Goal: Use online tool/utility

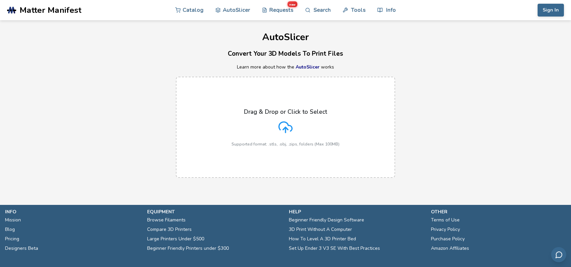
click at [269, 130] on div "Drag & Drop or Click to Select Supported format: .stls, .obj, .zips, folders (M…" at bounding box center [286, 127] width 108 height 38
click at [0, 0] on input "Drag & Drop or Click to Select Supported format: .stls, .obj, .zips, folders (M…" at bounding box center [0, 0] width 0 height 0
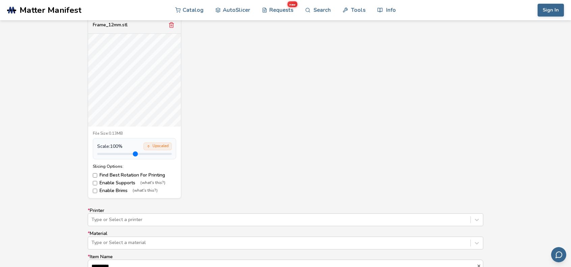
scroll to position [270, 0]
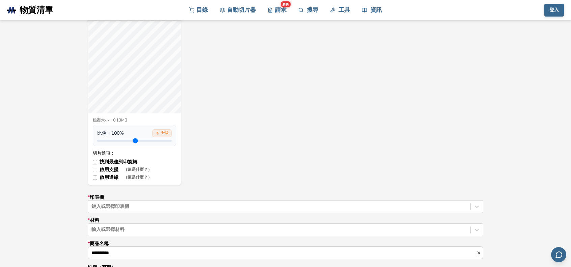
click at [295, 123] on div "框架_12mm.stl 檔案大小： 0.13MB 比例： 100 % 升級 切片選項： 找到最佳列印旋轉 啟用支援 （這是什麼？） 啟用邊緣 （這是什麼？）" at bounding box center [286, 94] width 396 height 182
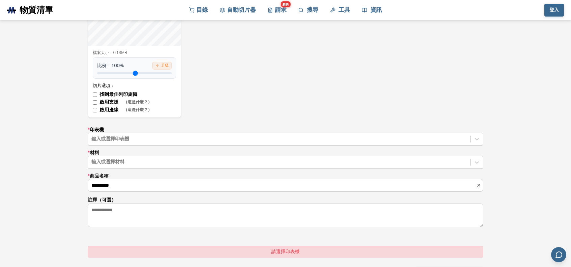
click at [163, 139] on div at bounding box center [279, 139] width 376 height 7
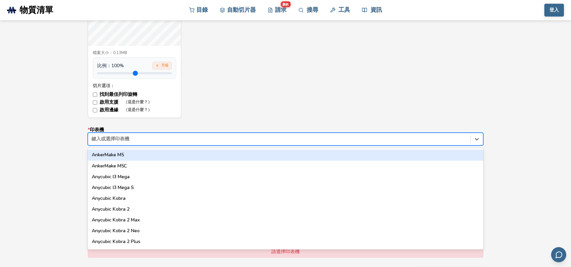
click at [143, 155] on div "AnkerMake M5" at bounding box center [286, 155] width 396 height 11
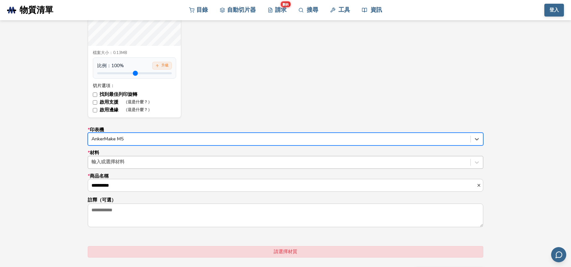
click at [130, 162] on div at bounding box center [279, 162] width 376 height 7
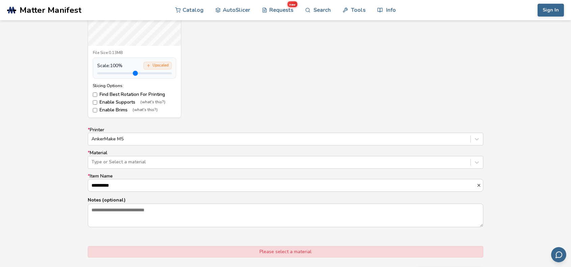
click at [214, 104] on div "Frame_12mm.stl File Size: 0.13MB Scale: 100 % Upscaled Slicing Options: Find Be…" at bounding box center [286, 27] width 396 height 182
click at [142, 160] on div at bounding box center [279, 162] width 376 height 7
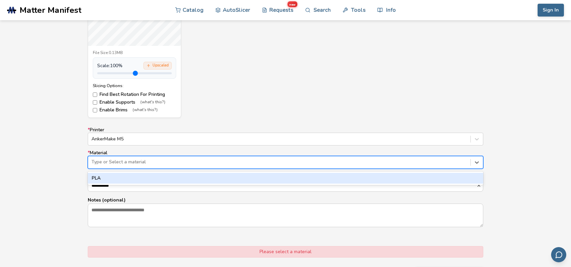
click at [112, 178] on div "PLA" at bounding box center [286, 178] width 396 height 11
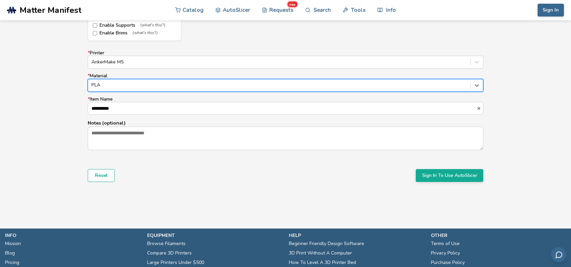
scroll to position [439, 0]
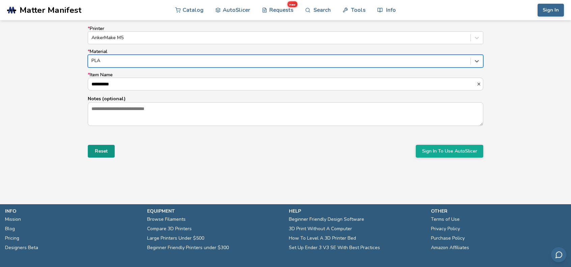
click at [104, 155] on button "Reset" at bounding box center [101, 151] width 27 height 13
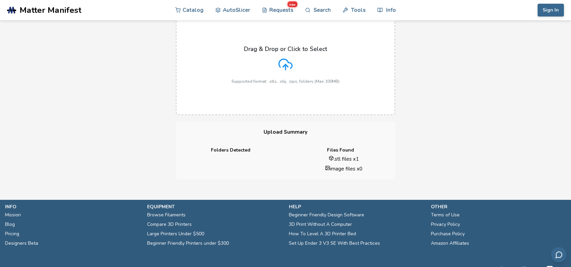
scroll to position [0, 0]
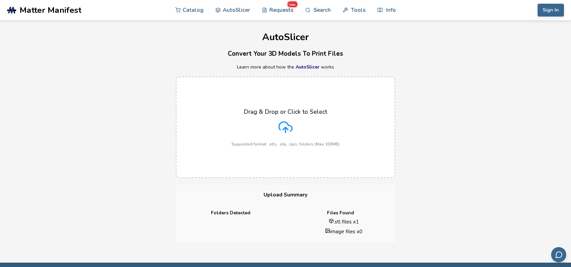
click at [261, 140] on div "Drag & Drop or Click to Select Supported format: .stls, .obj, .zips, folders (M…" at bounding box center [286, 127] width 108 height 38
click at [0, 0] on input "Drag & Drop or Click to Select Supported format: .stls, .obj, .zips, folders (M…" at bounding box center [0, 0] width 0 height 0
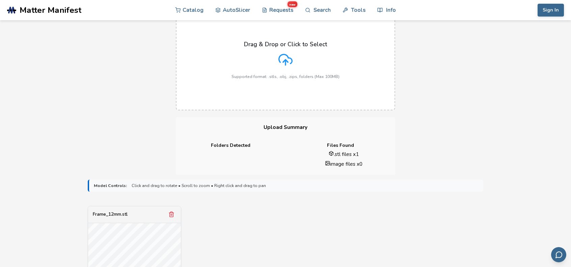
scroll to position [236, 0]
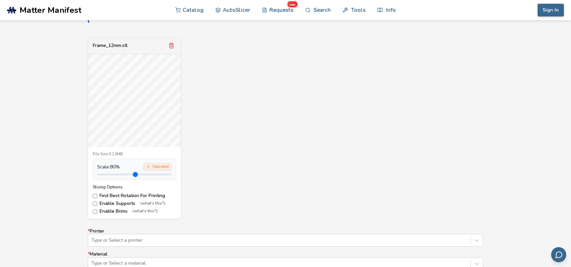
click at [109, 175] on input "range" at bounding box center [134, 175] width 75 height 2
click at [128, 169] on div "Scale: 80 % Upscaled" at bounding box center [134, 167] width 75 height 8
click at [127, 174] on input "range" at bounding box center [134, 175] width 75 height 2
click at [132, 174] on input "range" at bounding box center [134, 175] width 75 height 2
click at [120, 174] on input "range" at bounding box center [134, 175] width 75 height 2
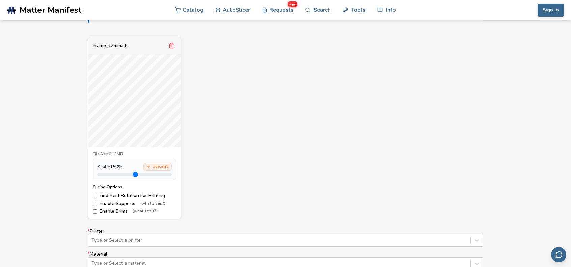
click at [131, 174] on input "range" at bounding box center [134, 175] width 75 height 2
click at [142, 174] on input "range" at bounding box center [134, 175] width 75 height 2
click at [108, 174] on input "range" at bounding box center [134, 175] width 75 height 2
click at [111, 177] on div "Scale: 70 % Upscaled" at bounding box center [134, 169] width 83 height 21
click at [112, 177] on div "Scale: 70 % Upscaled" at bounding box center [134, 169] width 83 height 21
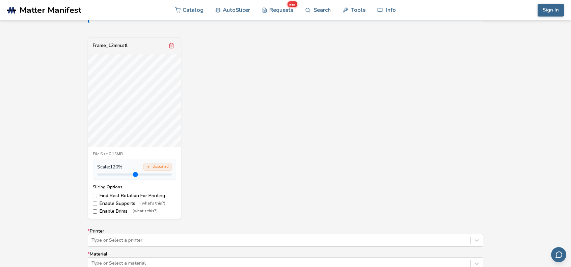
type input "***"
click at [115, 174] on input "range" at bounding box center [134, 175] width 75 height 2
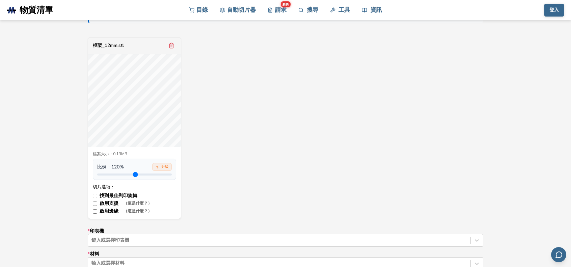
click at [105, 202] on font "啟用支援" at bounding box center [109, 203] width 19 height 6
click at [99, 214] on div "檔案大小： 0.13MB 比例： 120 % 升級 切片選項： 找到最佳列印旋轉 啟用支援 （這是什麼？） 啟用邊緣 （這是什麼？）" at bounding box center [134, 183] width 93 height 72
click at [107, 210] on font "啟用邊緣" at bounding box center [109, 211] width 19 height 6
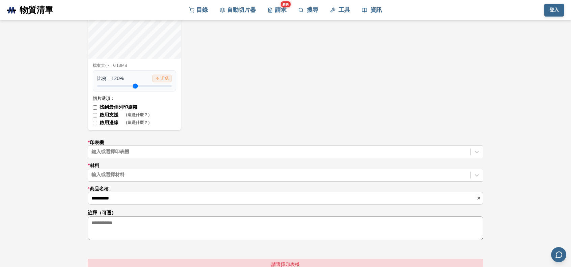
scroll to position [405, 0]
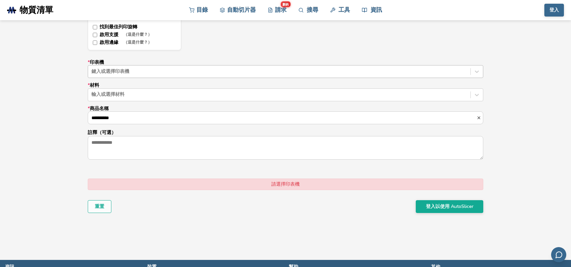
click at [140, 73] on div at bounding box center [279, 71] width 376 height 7
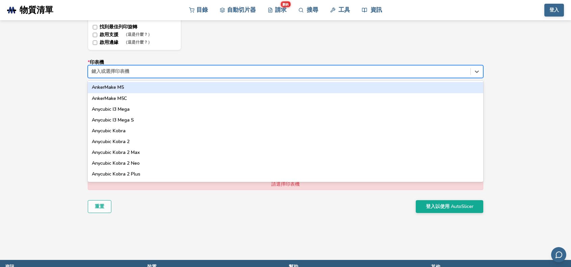
click at [131, 90] on div "AnkerMake M5" at bounding box center [286, 87] width 396 height 11
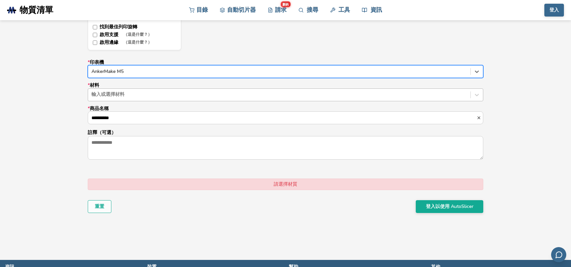
click at [131, 95] on div at bounding box center [279, 94] width 376 height 7
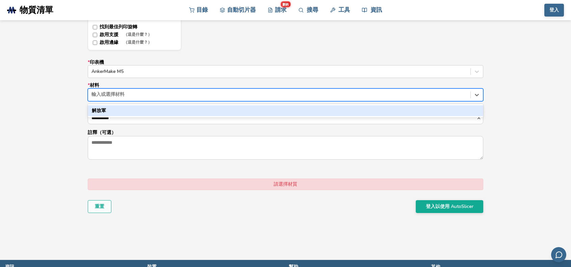
click at [126, 108] on div "解放軍" at bounding box center [286, 110] width 396 height 11
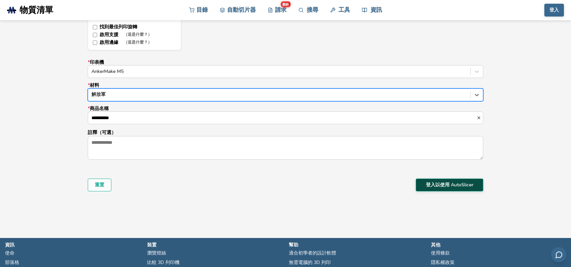
click at [449, 183] on font "登入以使用 AutoSlicer" at bounding box center [450, 185] width 48 height 6
